Goal: Information Seeking & Learning: Find specific fact

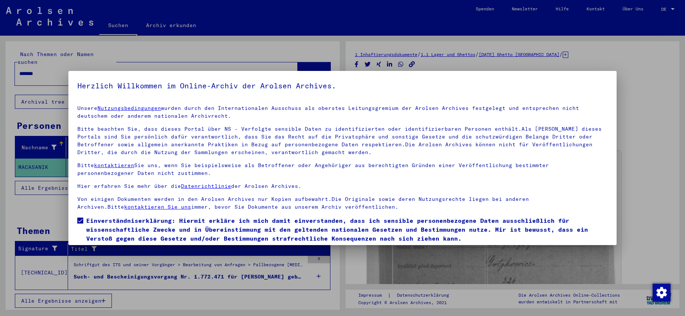
scroll to position [25, 0]
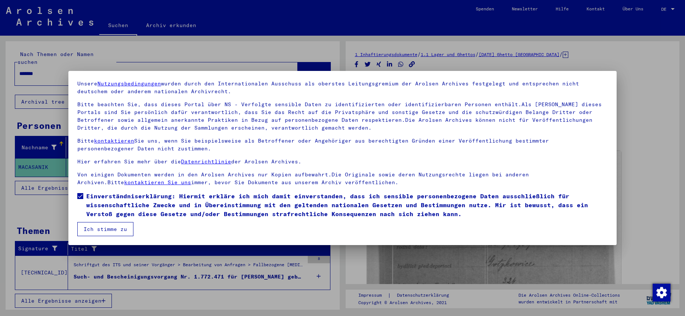
click at [97, 229] on button "Ich stimme zu" at bounding box center [105, 229] width 56 height 14
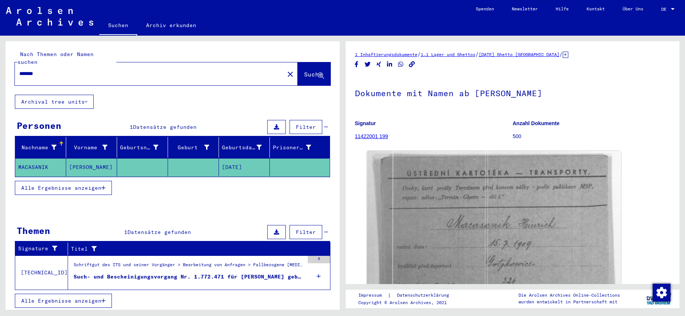
click at [71, 185] on span "Alle Ergebnisse anzeigen" at bounding box center [61, 188] width 80 height 7
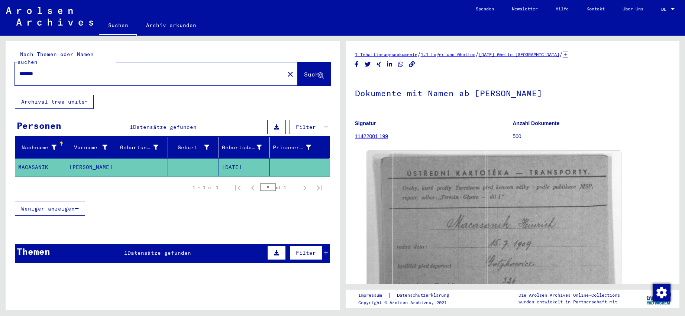
click at [42, 158] on mat-cell "MACASANIK" at bounding box center [40, 167] width 51 height 18
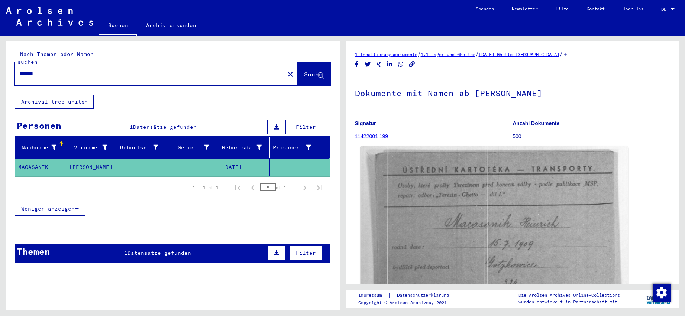
click at [433, 186] on img at bounding box center [493, 240] width 267 height 188
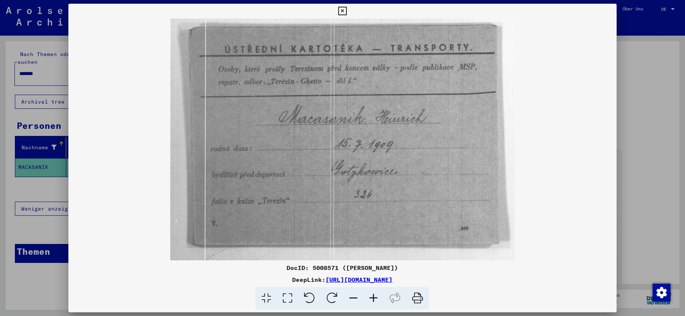
click at [347, 13] on icon at bounding box center [342, 11] width 9 height 9
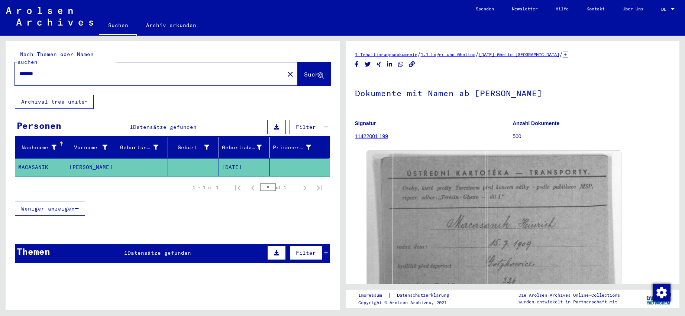
click at [157, 70] on input "*******" at bounding box center [149, 74] width 261 height 8
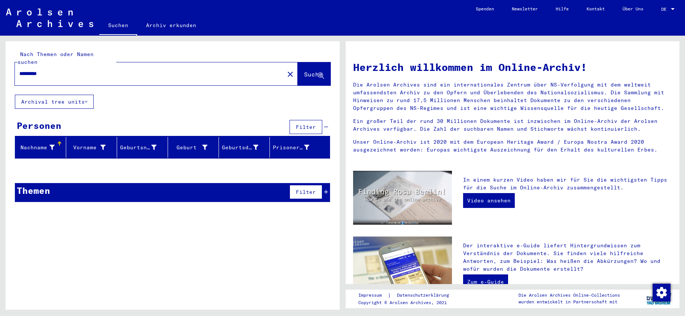
type input "*********"
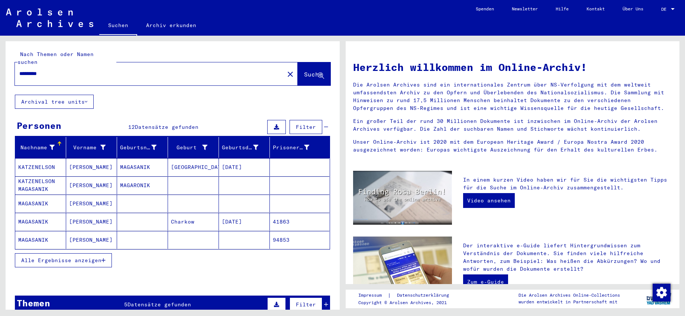
click at [38, 257] on button "Alle Ergebnisse anzeigen" at bounding box center [63, 261] width 97 height 14
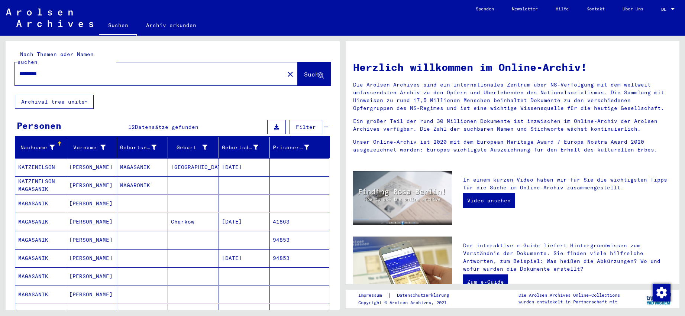
click at [41, 233] on mat-cell "MAGASANIK" at bounding box center [40, 240] width 51 height 18
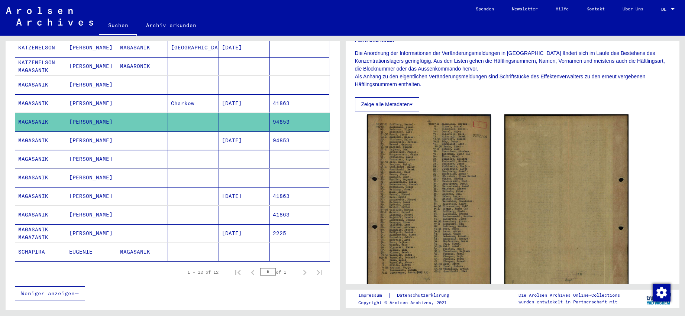
scroll to position [120, 0]
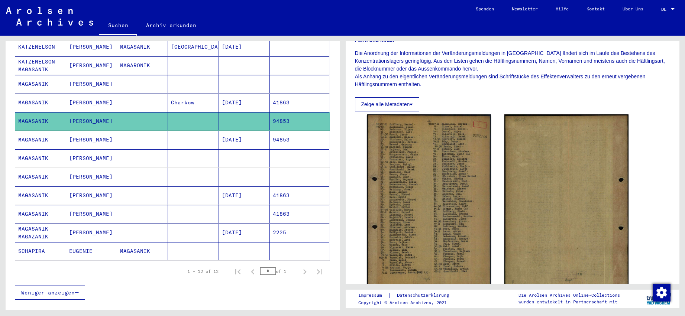
click at [33, 133] on mat-cell "MAGASANIK" at bounding box center [40, 140] width 51 height 18
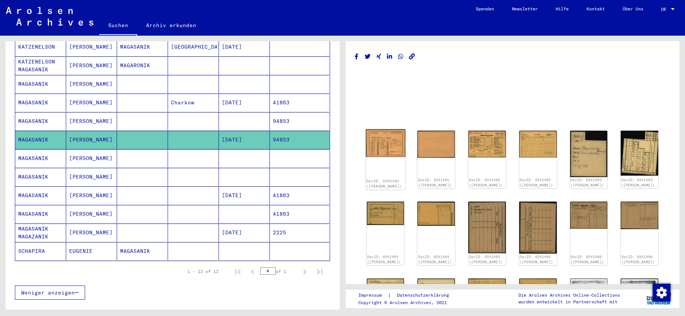
click at [384, 140] on img at bounding box center [385, 143] width 39 height 28
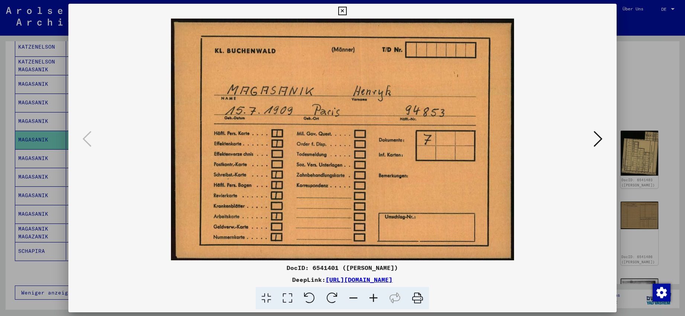
click at [600, 135] on icon at bounding box center [598, 139] width 9 height 18
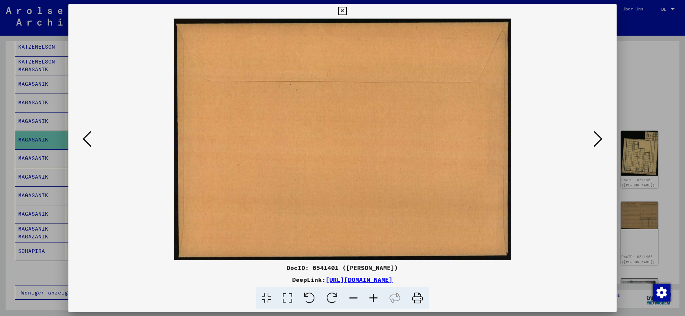
click at [600, 135] on icon at bounding box center [598, 139] width 9 height 18
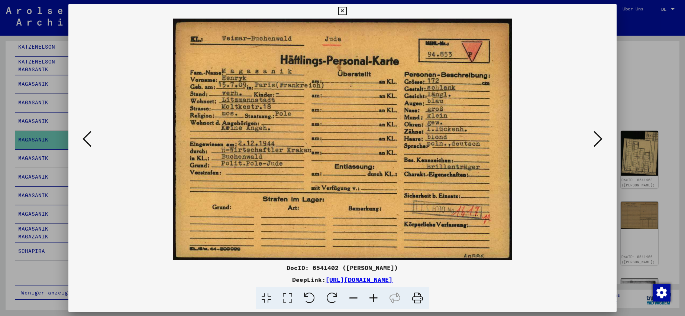
click at [600, 135] on icon at bounding box center [598, 139] width 9 height 18
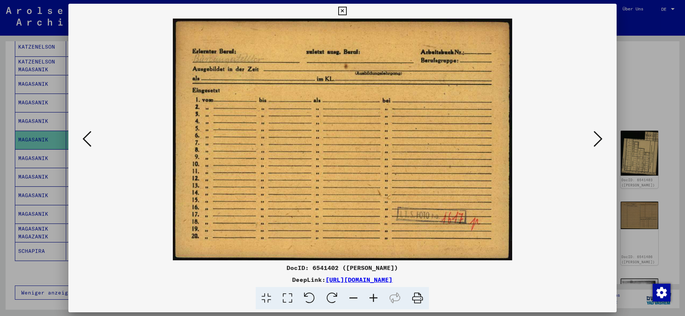
click at [600, 135] on icon at bounding box center [598, 139] width 9 height 18
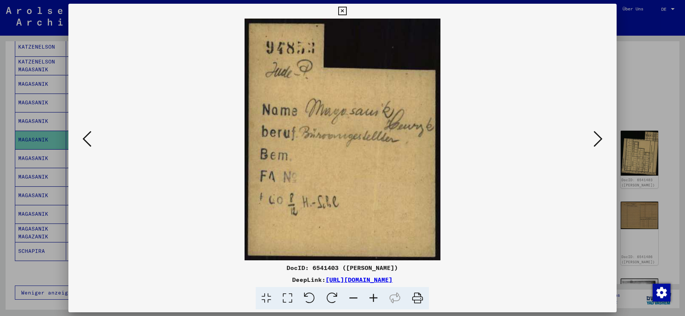
click at [600, 135] on icon at bounding box center [598, 139] width 9 height 18
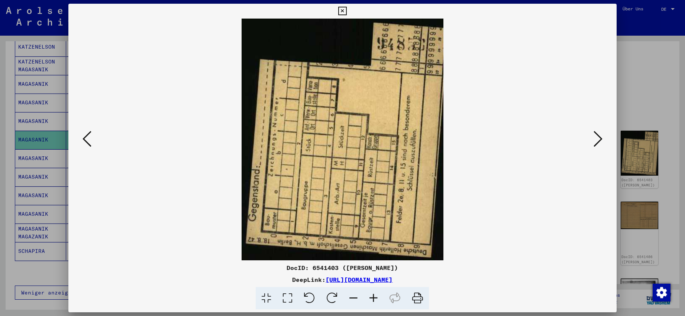
click at [600, 135] on icon at bounding box center [598, 139] width 9 height 18
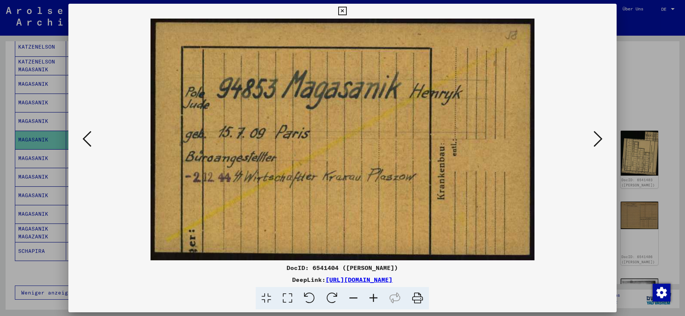
click at [600, 135] on icon at bounding box center [598, 139] width 9 height 18
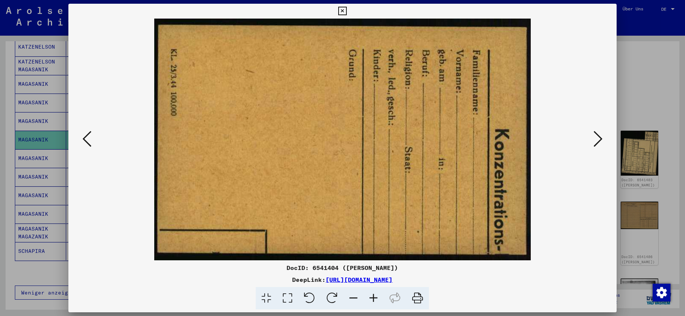
click at [600, 135] on icon at bounding box center [598, 139] width 9 height 18
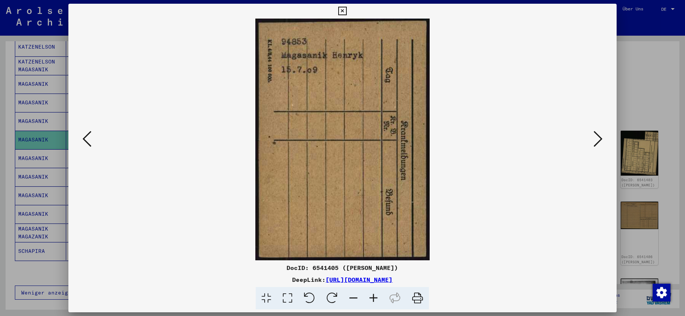
click at [600, 135] on icon at bounding box center [598, 139] width 9 height 18
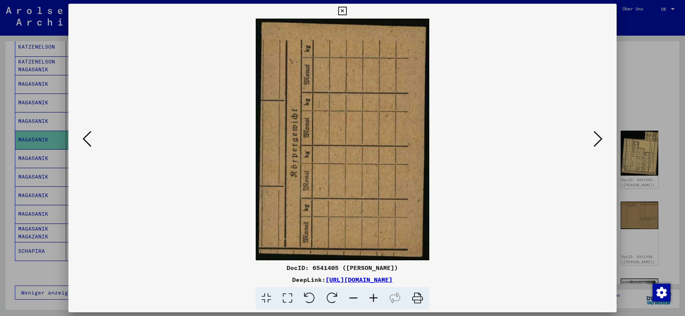
click at [600, 135] on icon at bounding box center [598, 139] width 9 height 18
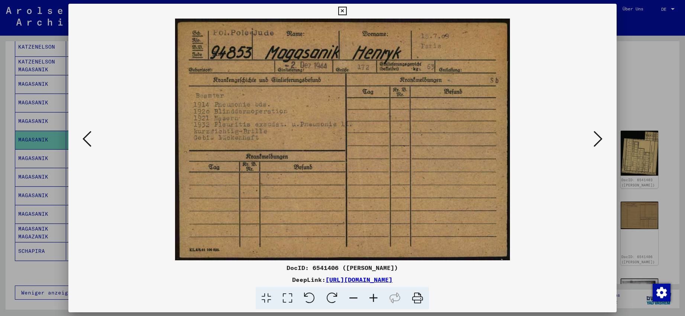
click at [600, 135] on icon at bounding box center [598, 139] width 9 height 18
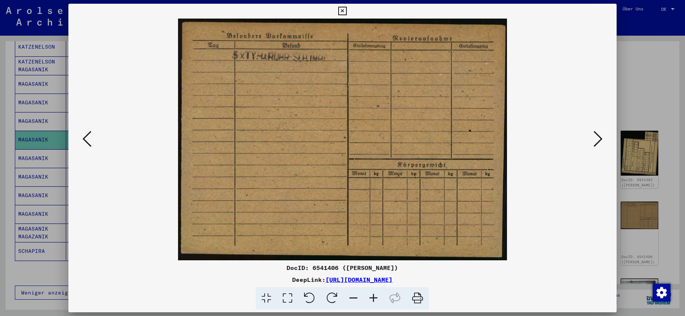
click at [600, 135] on icon at bounding box center [598, 139] width 9 height 18
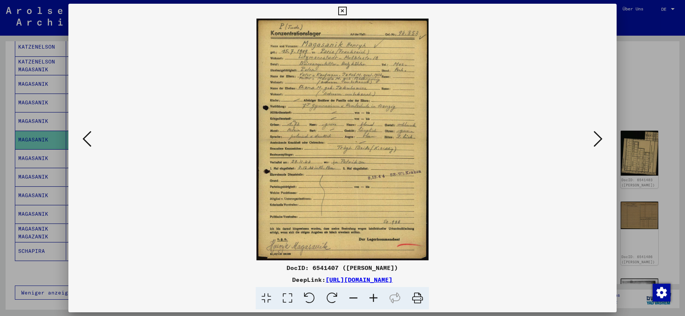
click at [378, 301] on icon at bounding box center [374, 298] width 20 height 23
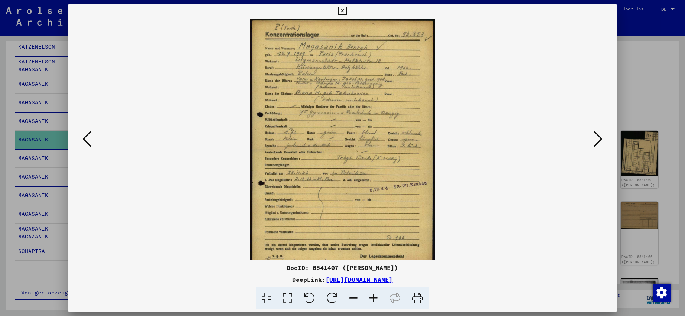
click at [378, 301] on icon at bounding box center [374, 298] width 20 height 23
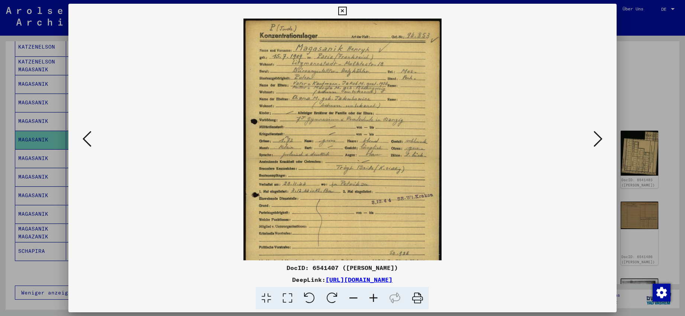
click at [378, 301] on icon at bounding box center [374, 298] width 20 height 23
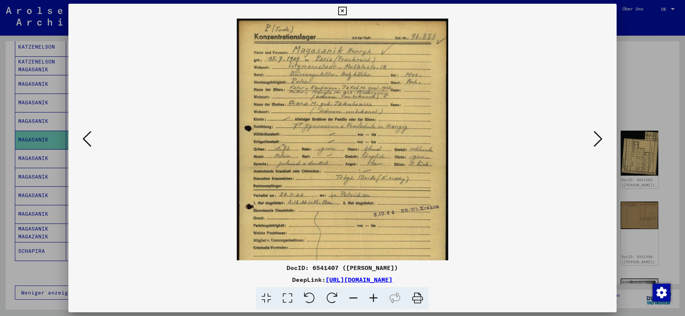
click at [378, 301] on icon at bounding box center [374, 298] width 20 height 23
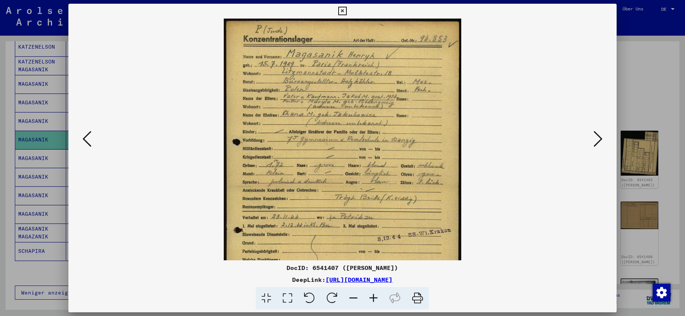
click at [378, 301] on icon at bounding box center [374, 298] width 20 height 23
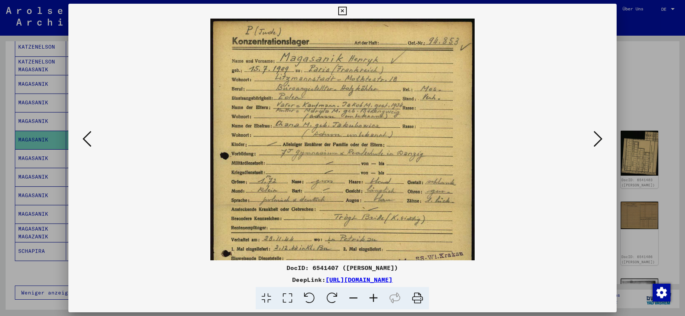
click at [378, 301] on icon at bounding box center [374, 298] width 20 height 23
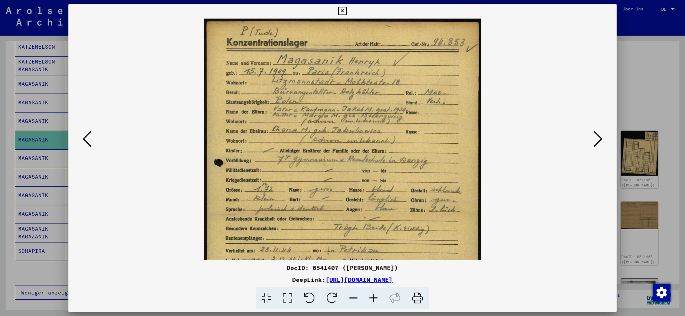
click at [378, 301] on icon at bounding box center [374, 298] width 20 height 23
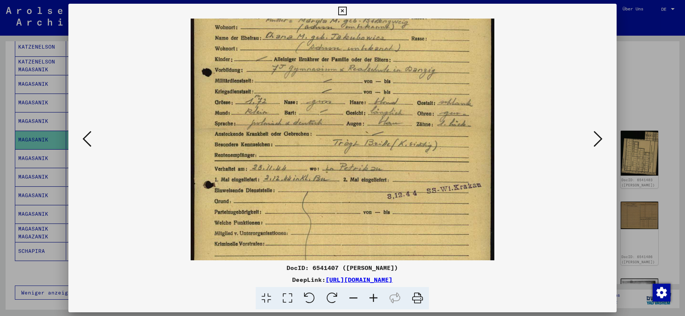
scroll to position [107, 0]
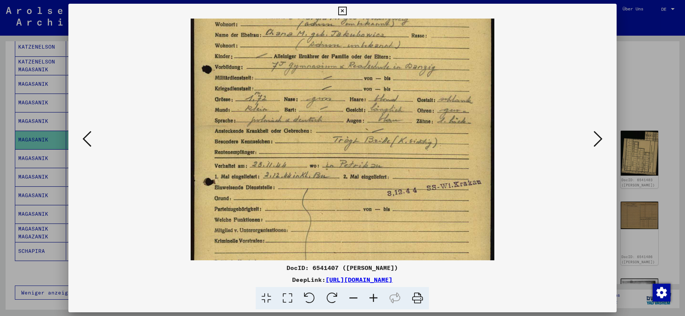
drag, startPoint x: 461, startPoint y: 214, endPoint x: 441, endPoint y: 107, distance: 109.0
click at [441, 107] on img at bounding box center [343, 126] width 304 height 428
click at [602, 138] on icon at bounding box center [598, 139] width 9 height 18
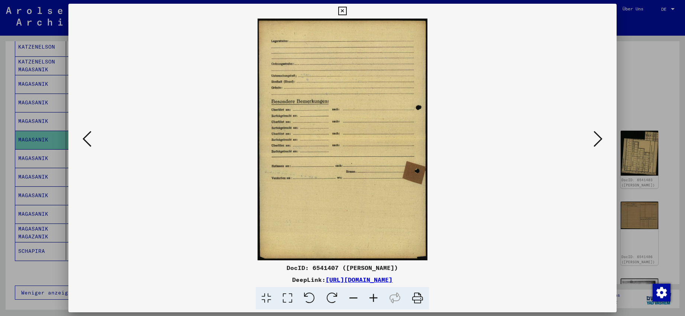
scroll to position [0, 0]
click at [602, 138] on icon at bounding box center [598, 139] width 9 height 18
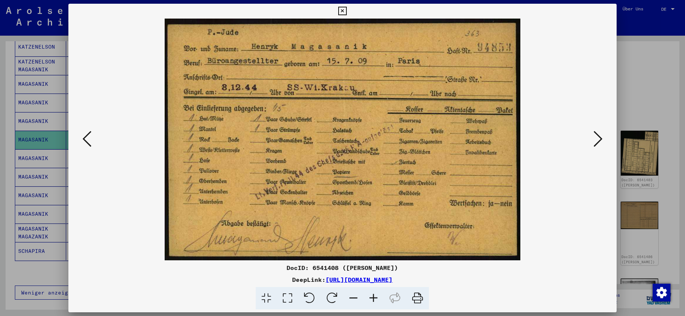
click at [602, 138] on icon at bounding box center [598, 139] width 9 height 18
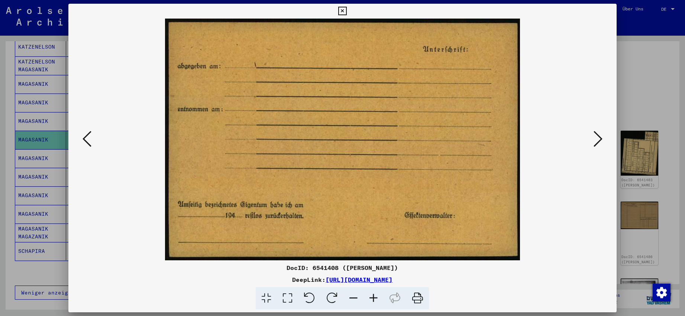
click at [602, 138] on icon at bounding box center [598, 139] width 9 height 18
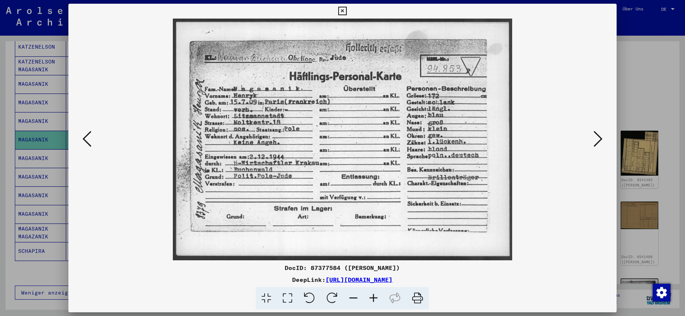
click at [602, 138] on icon at bounding box center [598, 139] width 9 height 18
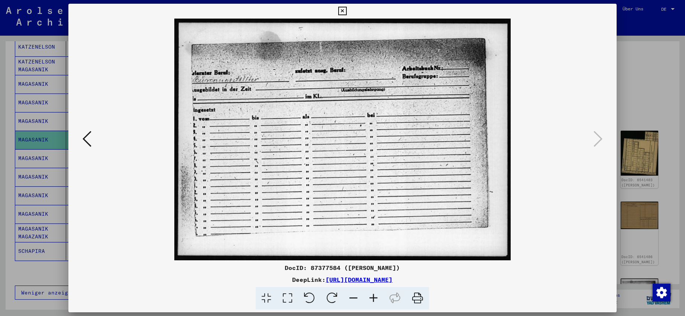
click at [347, 13] on icon at bounding box center [342, 11] width 9 height 9
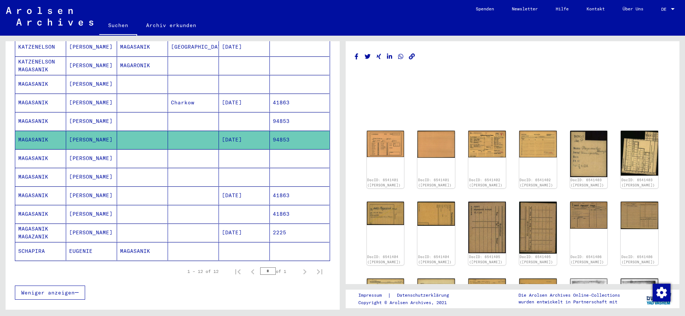
click at [145, 243] on mat-cell "MAGASANIK" at bounding box center [142, 251] width 51 height 18
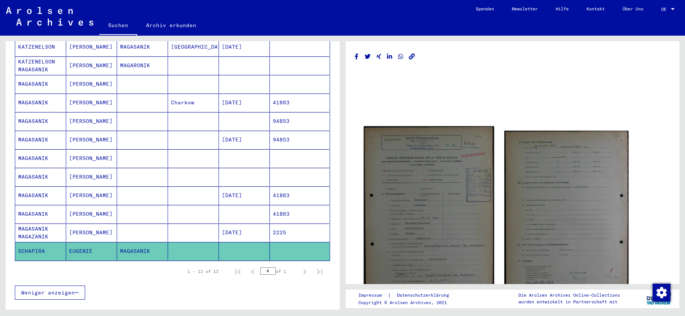
click at [393, 149] on img at bounding box center [429, 217] width 131 height 182
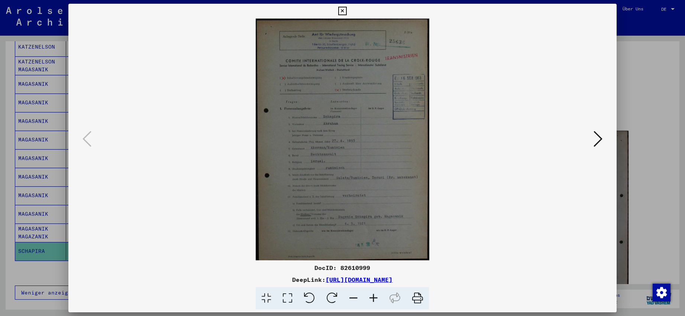
click at [370, 304] on icon at bounding box center [374, 298] width 20 height 23
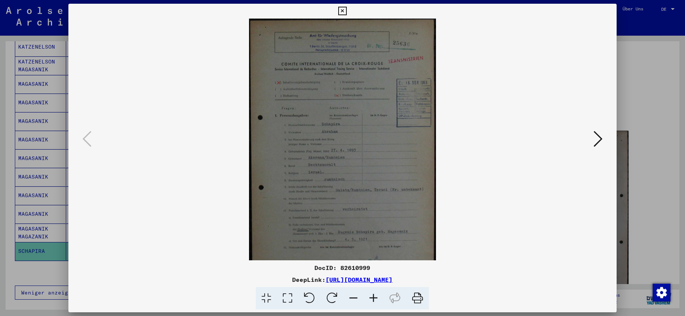
click at [370, 304] on icon at bounding box center [374, 298] width 20 height 23
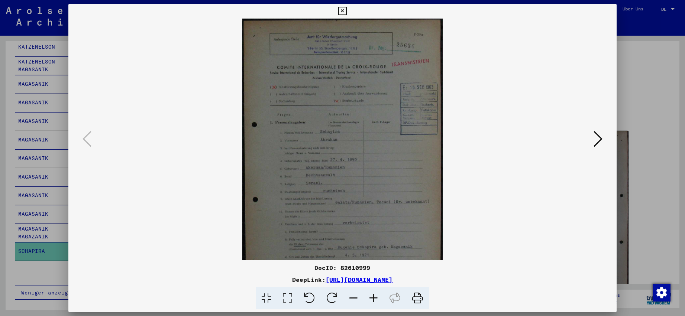
click at [370, 304] on icon at bounding box center [374, 298] width 20 height 23
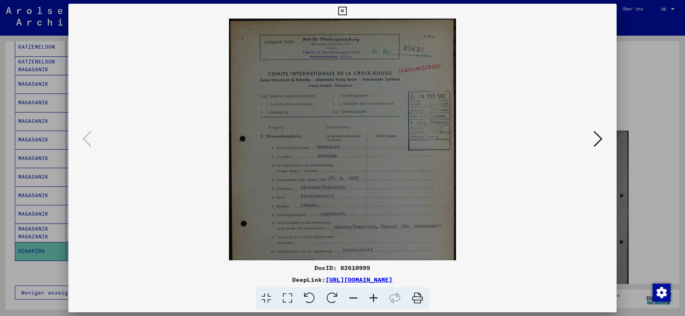
click at [370, 304] on icon at bounding box center [374, 298] width 20 height 23
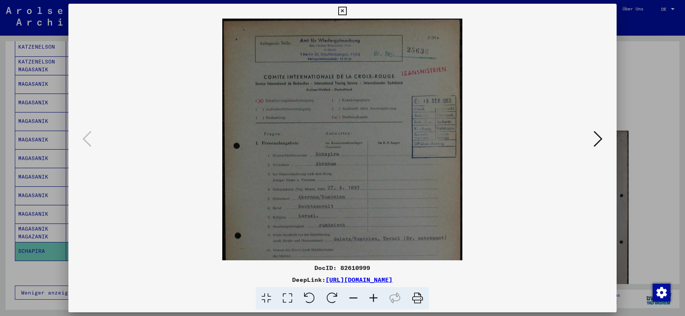
click at [370, 304] on icon at bounding box center [374, 298] width 20 height 23
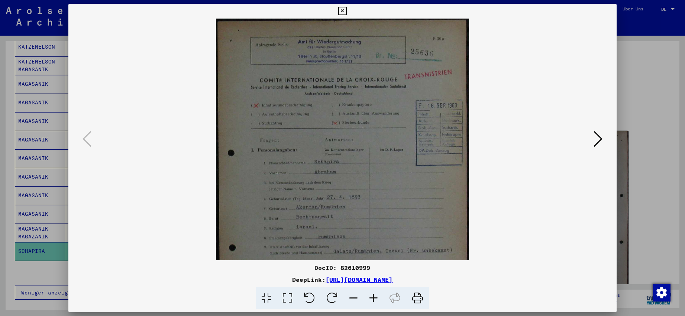
click at [370, 304] on icon at bounding box center [374, 298] width 20 height 23
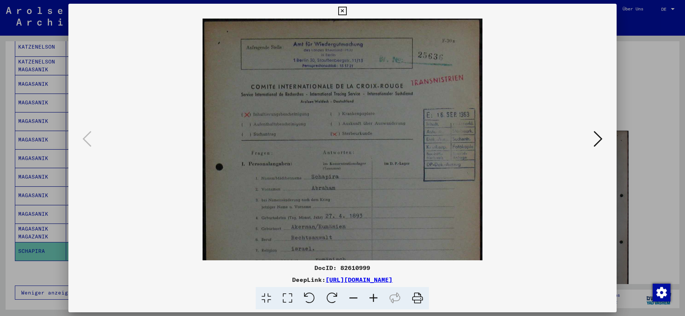
click at [370, 304] on icon at bounding box center [374, 298] width 20 height 23
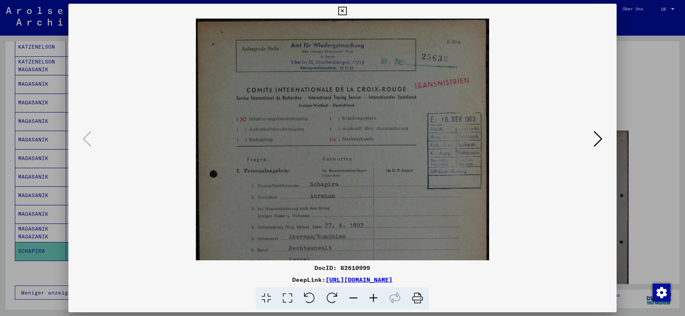
click at [370, 304] on icon at bounding box center [374, 298] width 20 height 23
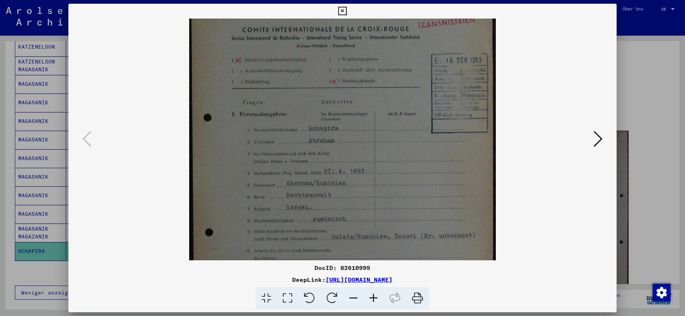
scroll to position [67, 0]
drag, startPoint x: 458, startPoint y: 219, endPoint x: 456, endPoint y: 153, distance: 66.6
click at [456, 153] on img at bounding box center [342, 166] width 307 height 428
click at [347, 11] on icon at bounding box center [342, 11] width 9 height 9
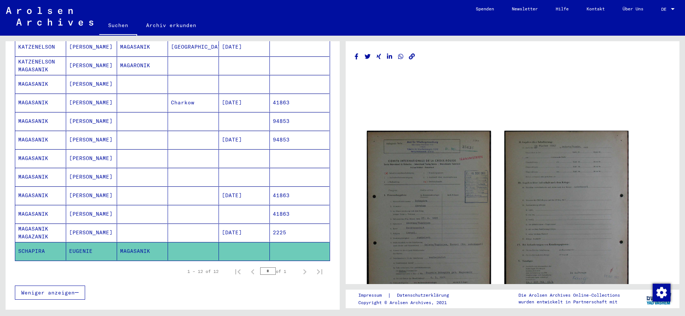
click at [185, 81] on mat-cell at bounding box center [193, 84] width 51 height 18
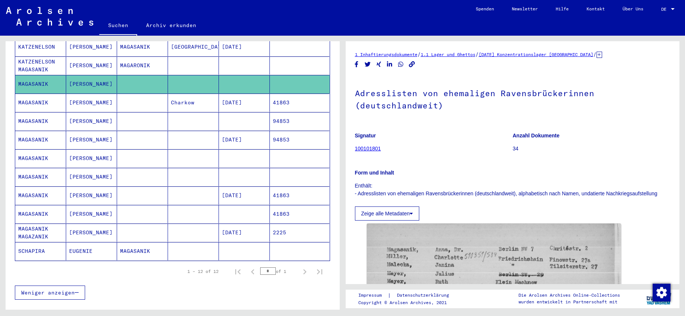
click at [188, 97] on mat-cell "Charkow" at bounding box center [193, 103] width 51 height 18
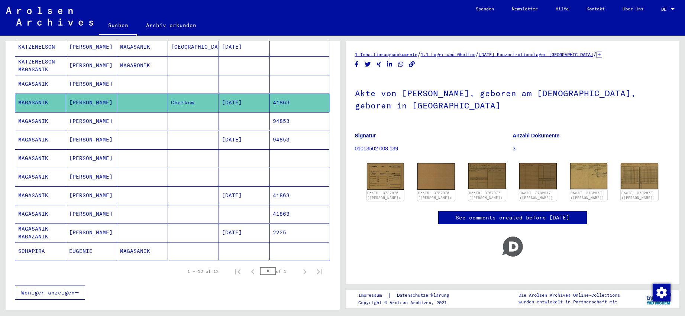
click at [188, 97] on mat-cell "Charkow" at bounding box center [193, 103] width 51 height 18
click at [394, 166] on div "DocID: 3782976 ([PERSON_NAME])" at bounding box center [385, 182] width 39 height 40
click at [393, 166] on div "DocID: 3782976 ([PERSON_NAME])" at bounding box center [385, 182] width 39 height 40
click at [393, 171] on img at bounding box center [385, 176] width 39 height 28
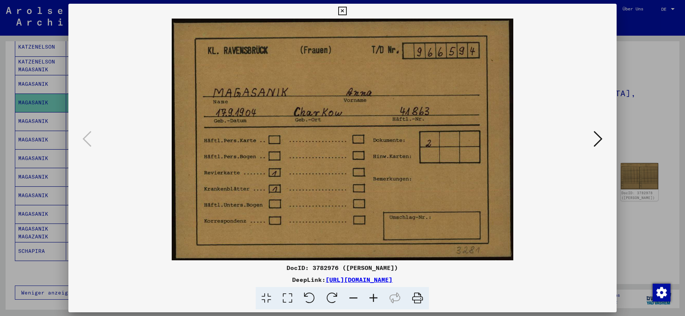
click at [595, 133] on icon at bounding box center [598, 139] width 9 height 18
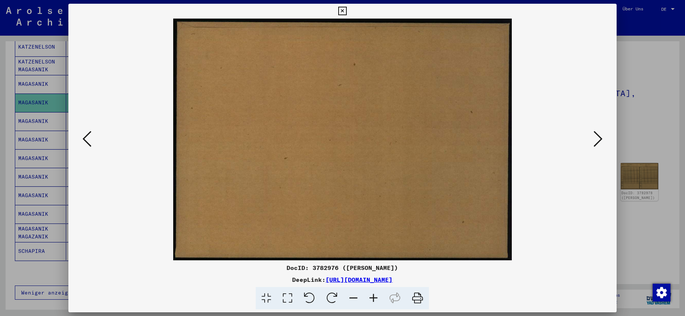
click at [595, 133] on icon at bounding box center [598, 139] width 9 height 18
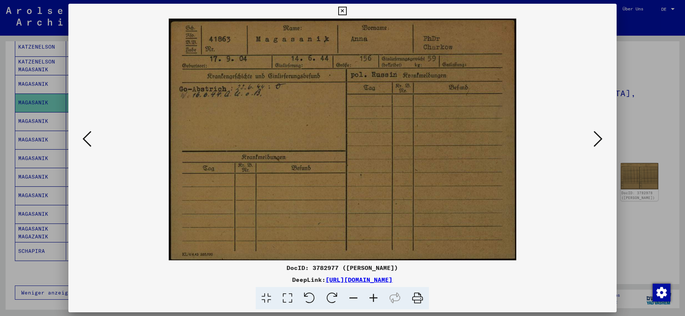
click at [595, 133] on icon at bounding box center [598, 139] width 9 height 18
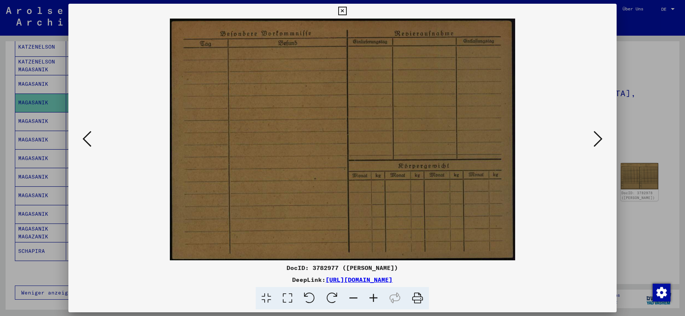
click at [595, 133] on icon at bounding box center [598, 139] width 9 height 18
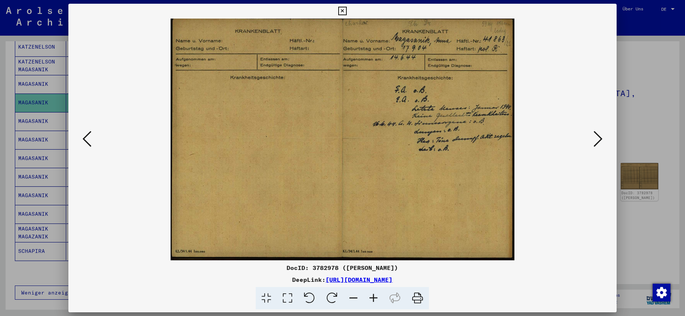
click at [595, 133] on icon at bounding box center [598, 139] width 9 height 18
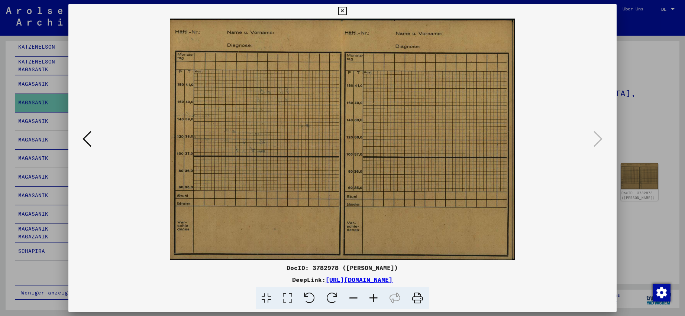
click at [347, 12] on icon at bounding box center [342, 11] width 9 height 9
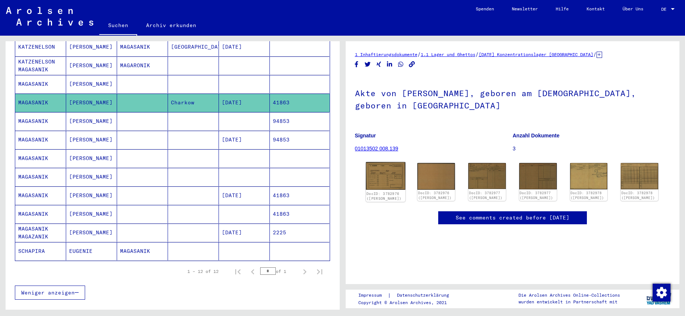
click at [380, 173] on img at bounding box center [385, 176] width 39 height 28
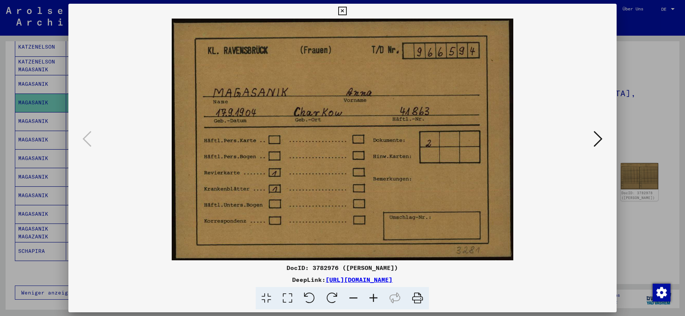
click at [600, 137] on icon at bounding box center [598, 139] width 9 height 18
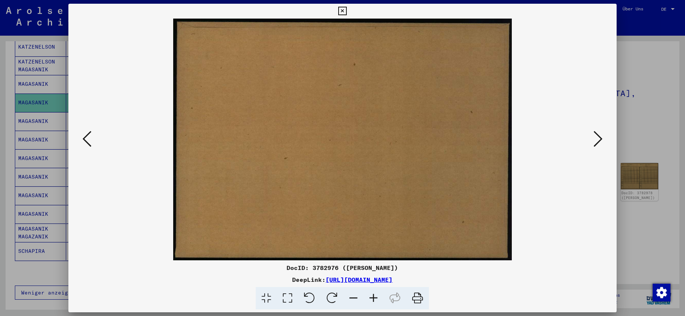
click at [600, 137] on icon at bounding box center [598, 139] width 9 height 18
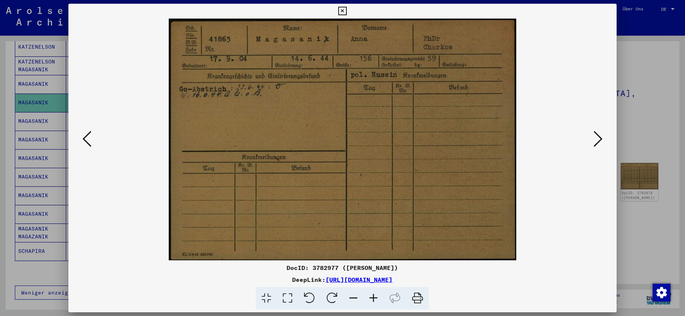
click at [600, 137] on icon at bounding box center [598, 139] width 9 height 18
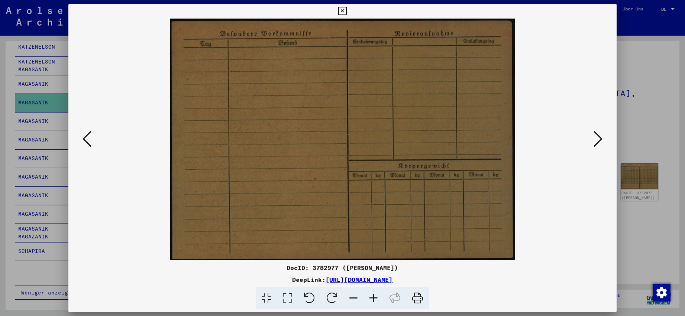
click at [600, 137] on icon at bounding box center [598, 139] width 9 height 18
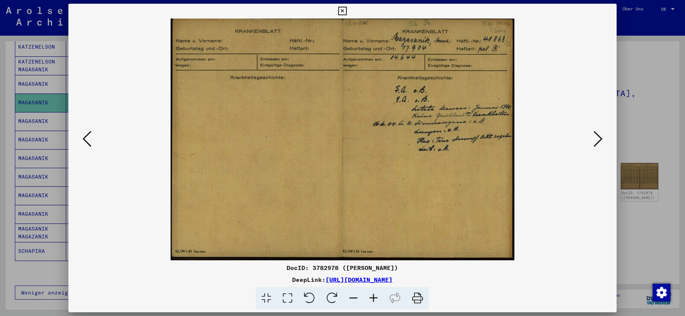
click at [600, 137] on icon at bounding box center [598, 139] width 9 height 18
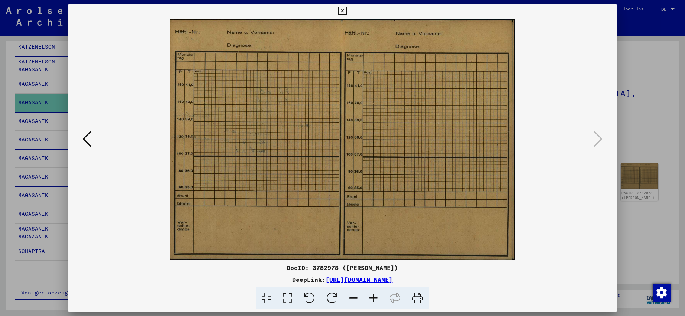
click at [347, 7] on icon at bounding box center [342, 11] width 9 height 9
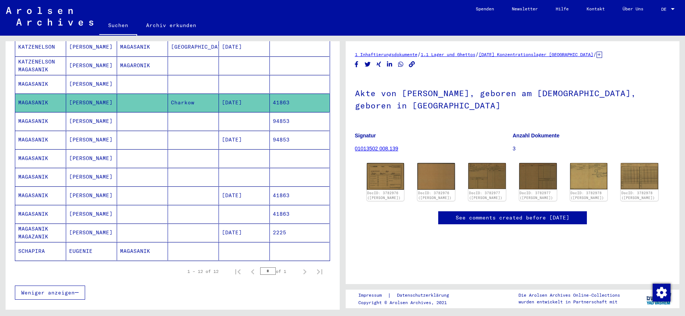
click at [237, 189] on mat-cell "[DATE]" at bounding box center [244, 196] width 51 height 18
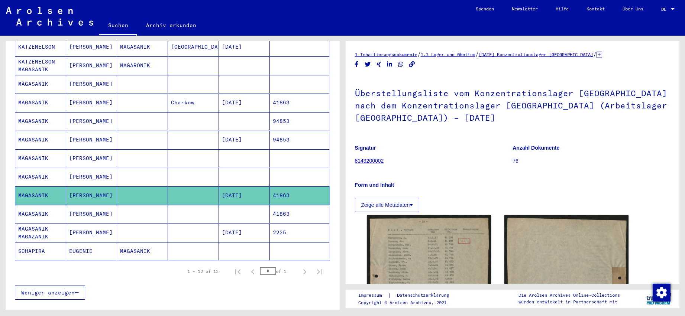
click at [239, 206] on mat-cell at bounding box center [244, 214] width 51 height 18
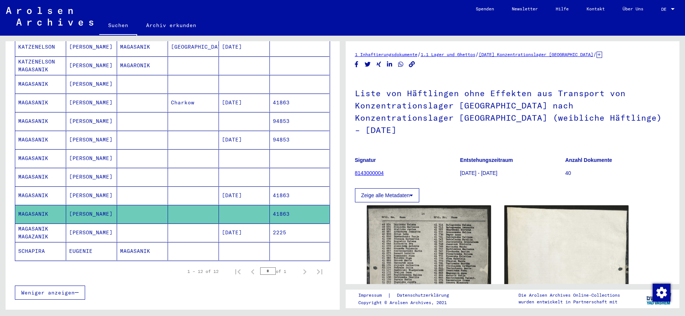
click at [230, 168] on mat-cell at bounding box center [244, 177] width 51 height 18
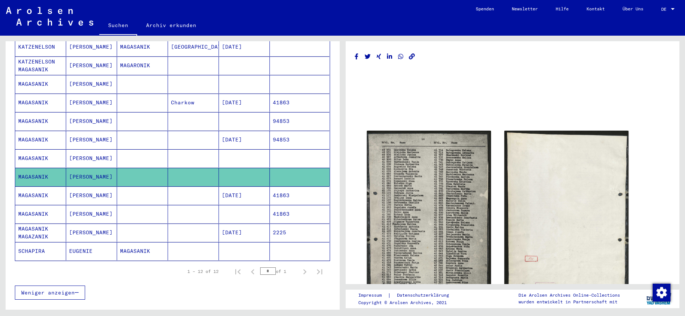
click at [231, 94] on mat-cell "[DATE]" at bounding box center [244, 103] width 51 height 18
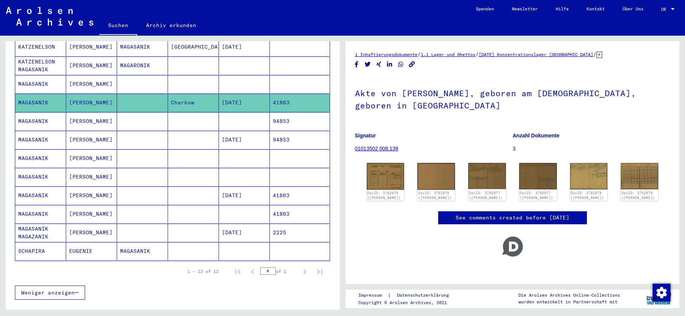
click at [232, 77] on mat-cell at bounding box center [244, 84] width 51 height 18
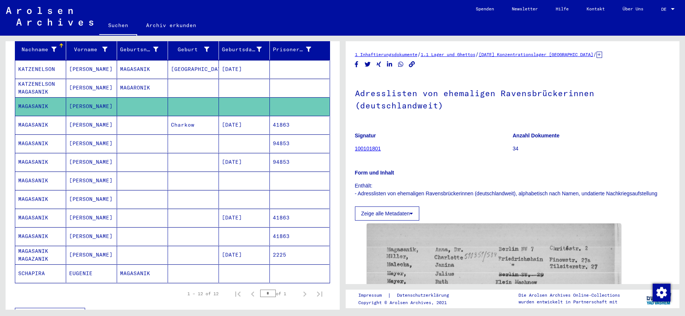
scroll to position [80, 0]
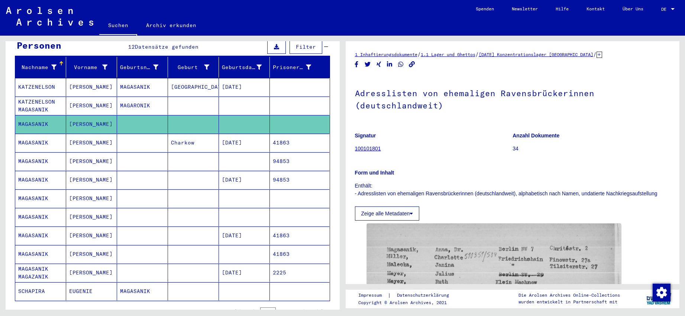
click at [252, 159] on mat-cell at bounding box center [244, 161] width 51 height 18
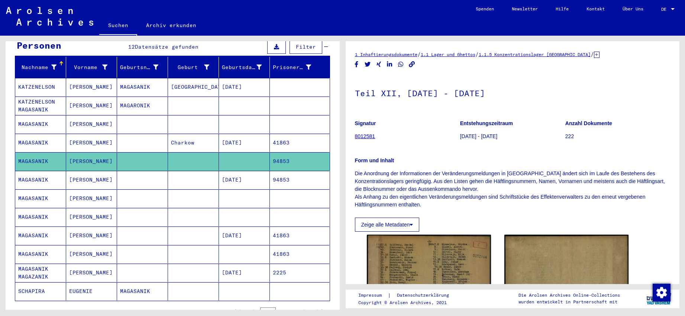
click at [241, 175] on mat-cell "[DATE]" at bounding box center [244, 180] width 51 height 18
